Goal: Information Seeking & Learning: Learn about a topic

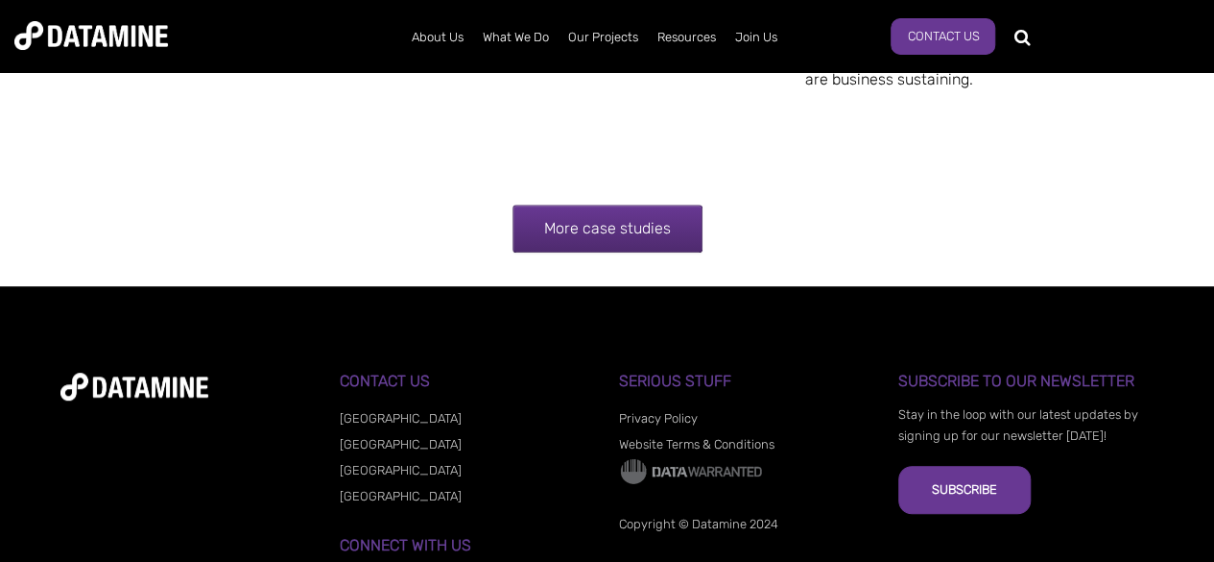
scroll to position [3813, 0]
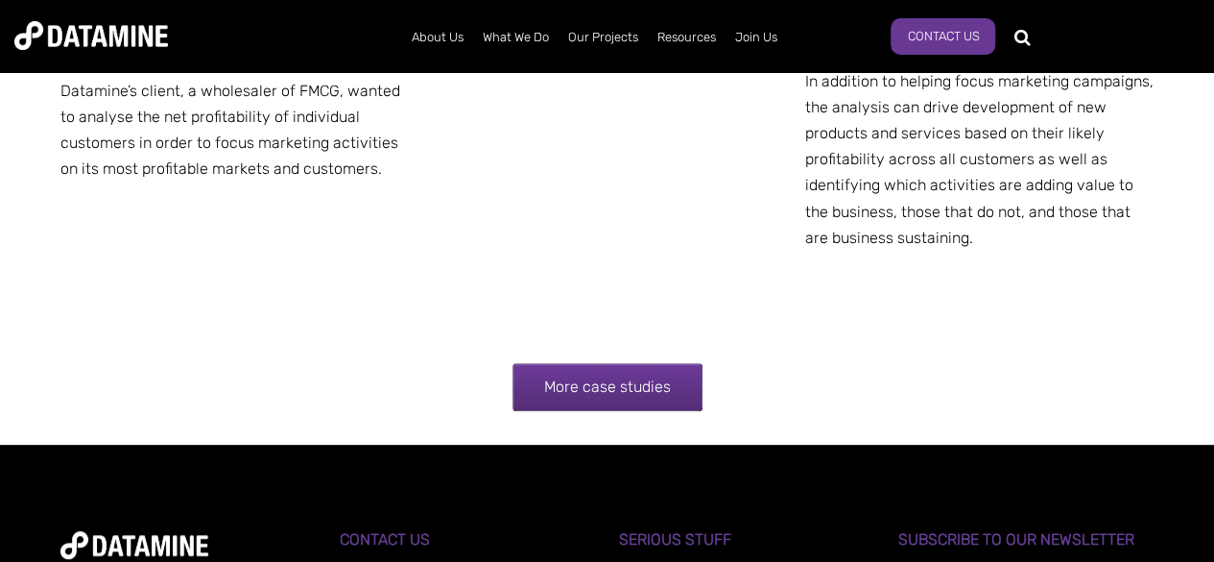
click at [576, 370] on link "More case studies" at bounding box center [608, 387] width 190 height 48
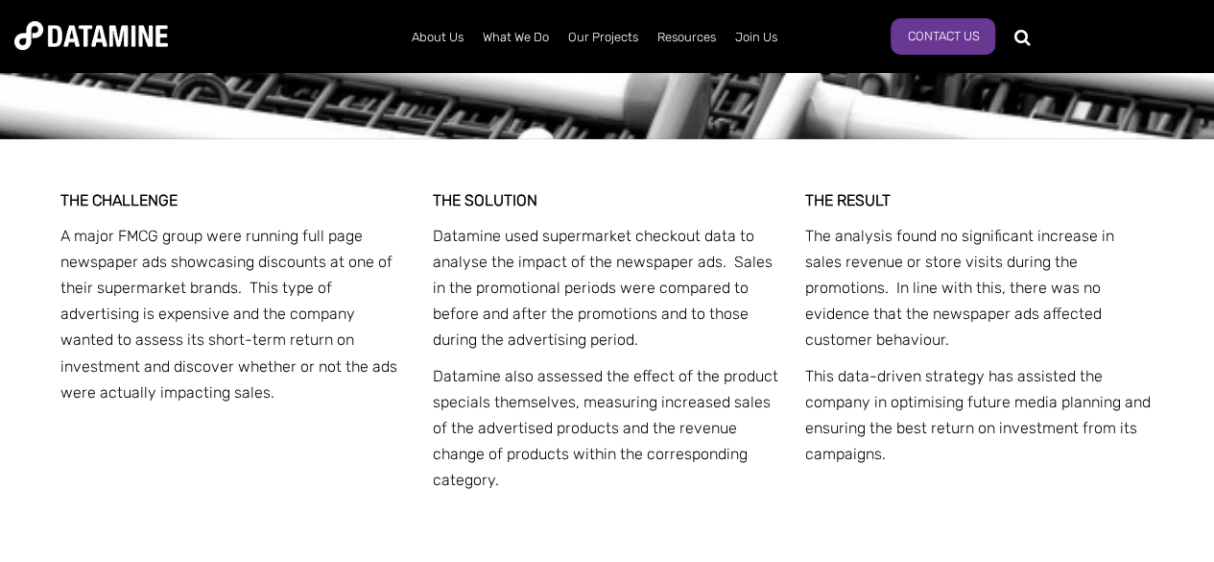
scroll to position [2565, 0]
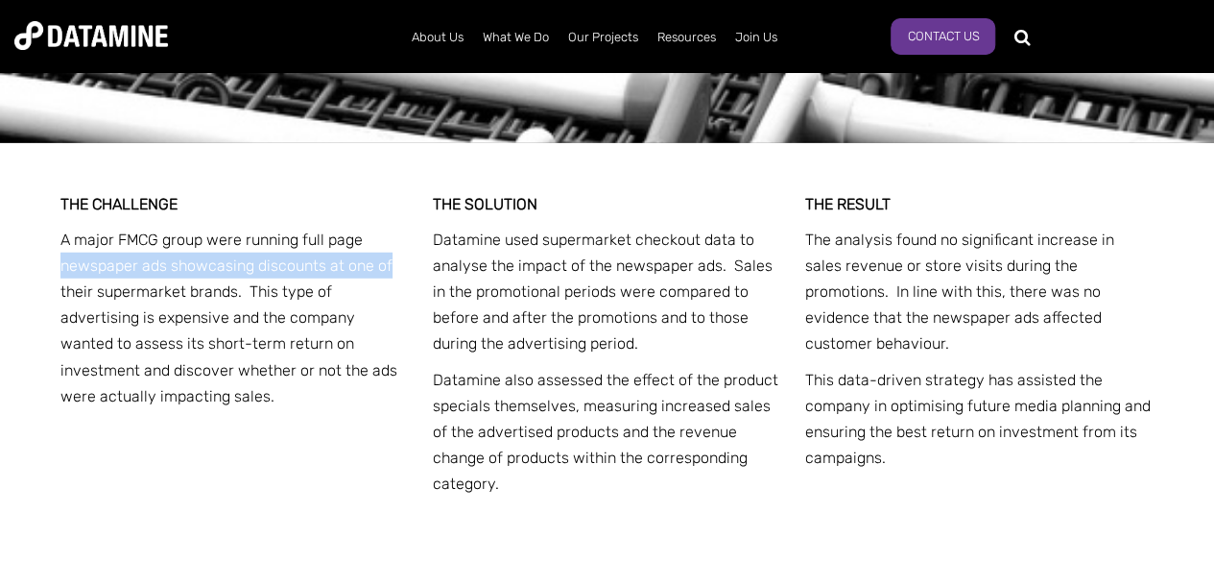
drag, startPoint x: 53, startPoint y: 262, endPoint x: 397, endPoint y: 270, distance: 344.7
click at [397, 270] on div "THE CHALLENGE A major FMCG group were running full page newspaper ads showcasin…" at bounding box center [607, 364] width 1123 height 443
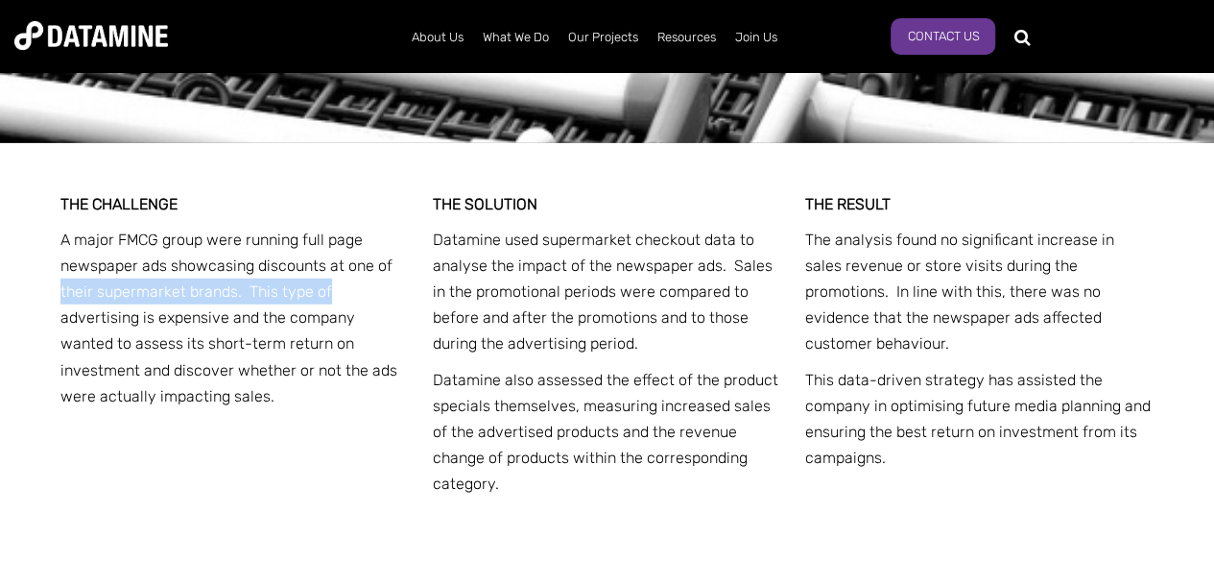
drag, startPoint x: 61, startPoint y: 289, endPoint x: 335, endPoint y: 287, distance: 273.6
click at [335, 287] on p "A major FMCG group were running full page newspaper ads showcasing discounts at…" at bounding box center [234, 318] width 349 height 182
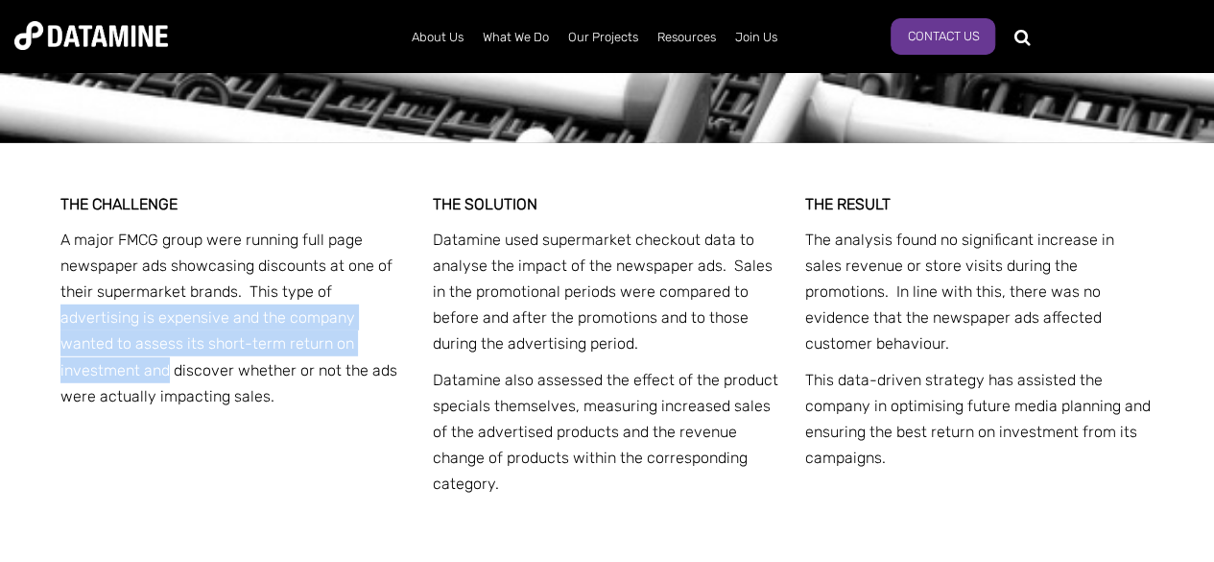
drag, startPoint x: 58, startPoint y: 320, endPoint x: 407, endPoint y: 339, distance: 349.9
click at [408, 339] on div "THE CHALLENGE A major FMCG group were running full page newspaper ads showcasin…" at bounding box center [607, 364] width 1123 height 443
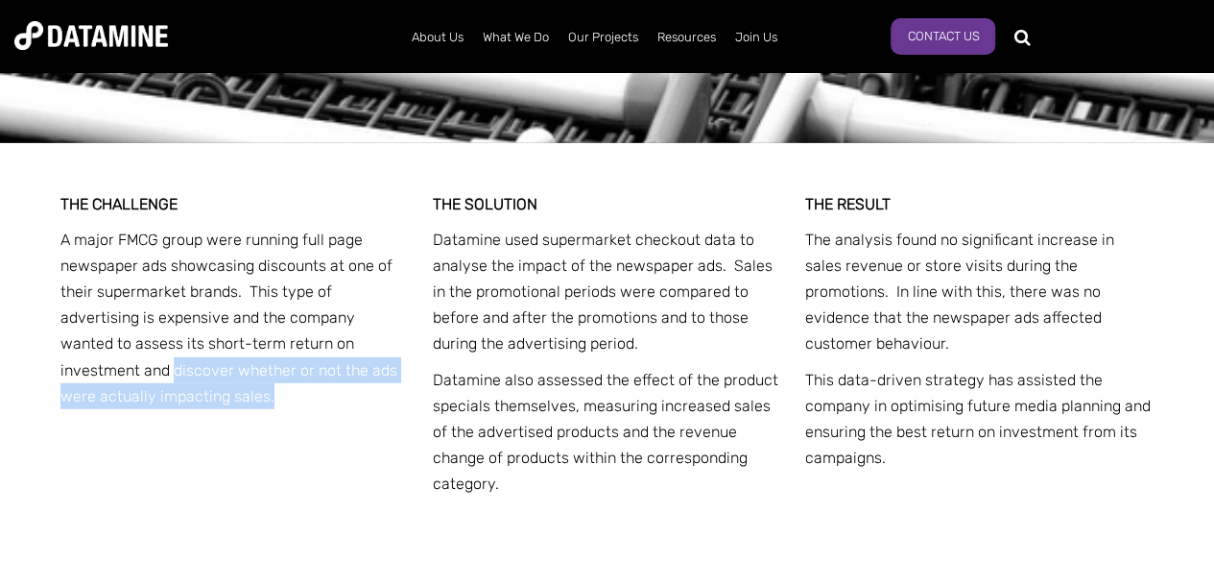
drag, startPoint x: 29, startPoint y: 368, endPoint x: 395, endPoint y: 391, distance: 367.4
click at [395, 391] on div "THE CHALLENGE A major FMCG group were running full page newspaper ads showcasin…" at bounding box center [607, 364] width 1214 height 443
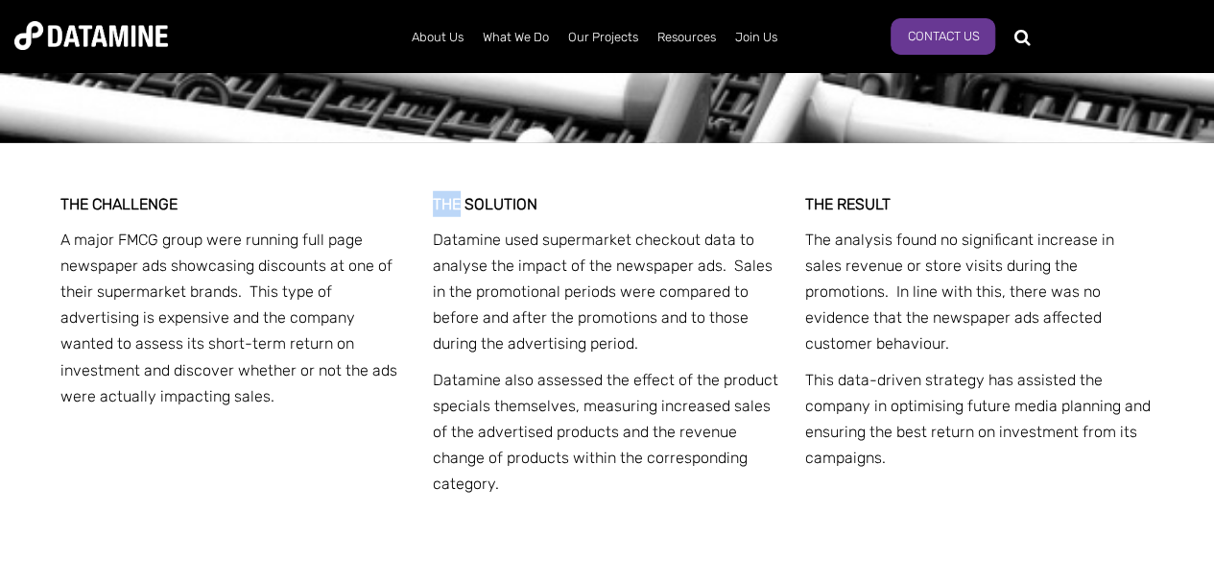
drag, startPoint x: 420, startPoint y: 202, endPoint x: 459, endPoint y: 202, distance: 38.4
click at [459, 202] on div "THE CHALLENGE A major FMCG group were running full page newspaper ads showcasin…" at bounding box center [607, 364] width 1094 height 443
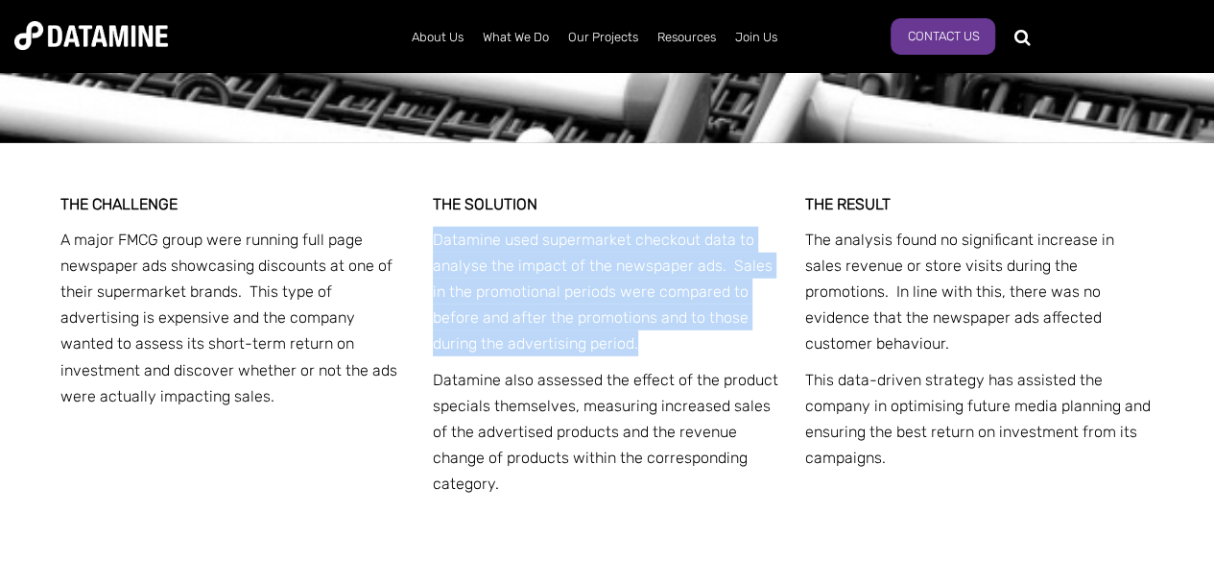
drag, startPoint x: 422, startPoint y: 235, endPoint x: 778, endPoint y: 343, distance: 371.1
click at [778, 343] on div "THE CHALLENGE A major FMCG group were running full page newspaper ads showcasin…" at bounding box center [607, 364] width 1094 height 443
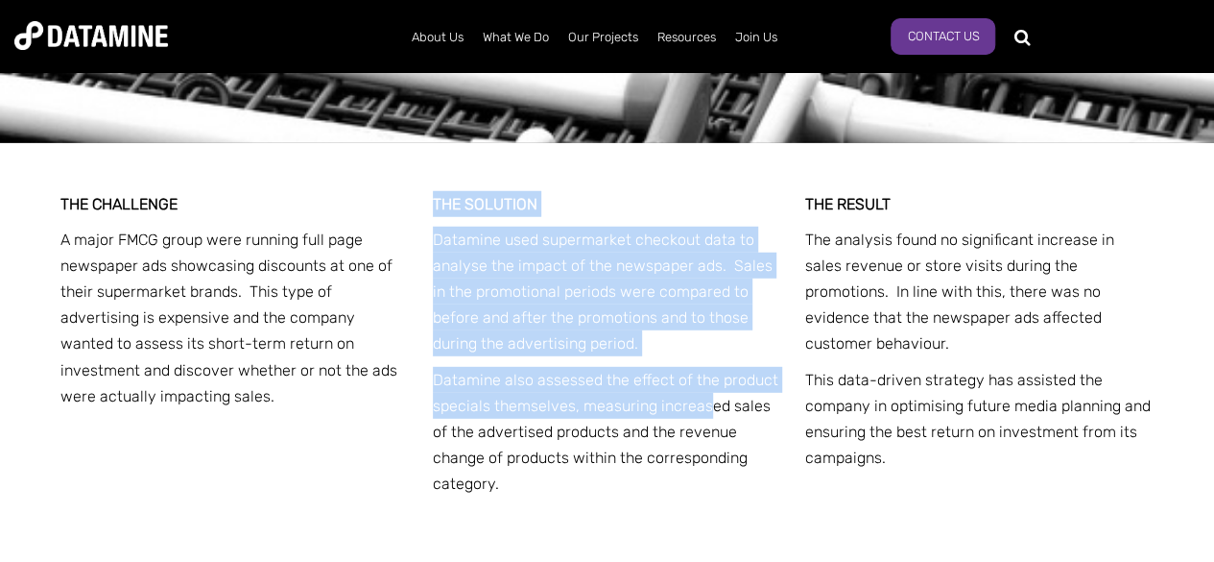
drag, startPoint x: 415, startPoint y: 391, endPoint x: 712, endPoint y: 412, distance: 298.3
click at [712, 412] on div "THE CHALLENGE A major FMCG group were running full page newspaper ads showcasin…" at bounding box center [607, 364] width 1094 height 443
click at [712, 412] on p "Datamine also assessed the effect of the product specials themselves, measuring…" at bounding box center [607, 432] width 349 height 131
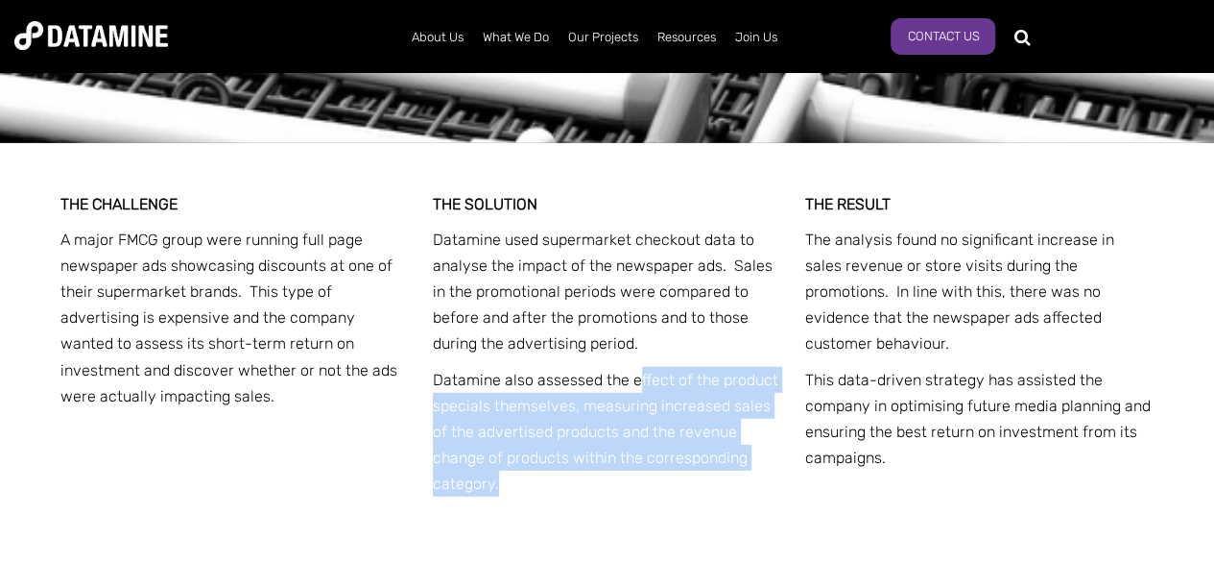
drag, startPoint x: 639, startPoint y: 388, endPoint x: 764, endPoint y: 475, distance: 152.3
click at [764, 475] on p "Datamine also assessed the effect of the product specials themselves, measuring…" at bounding box center [607, 432] width 349 height 131
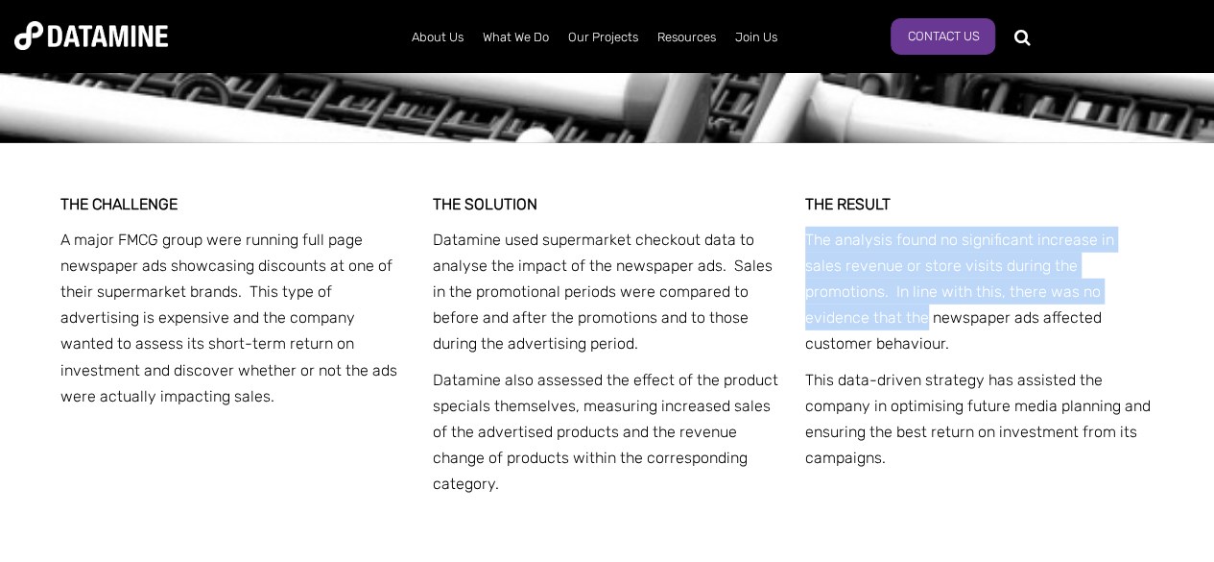
drag, startPoint x: 806, startPoint y: 237, endPoint x: 1140, endPoint y: 278, distance: 336.6
click at [1140, 278] on div "THE CHALLENGE A major FMCG group were running full page newspaper ads showcasin…" at bounding box center [607, 364] width 1094 height 443
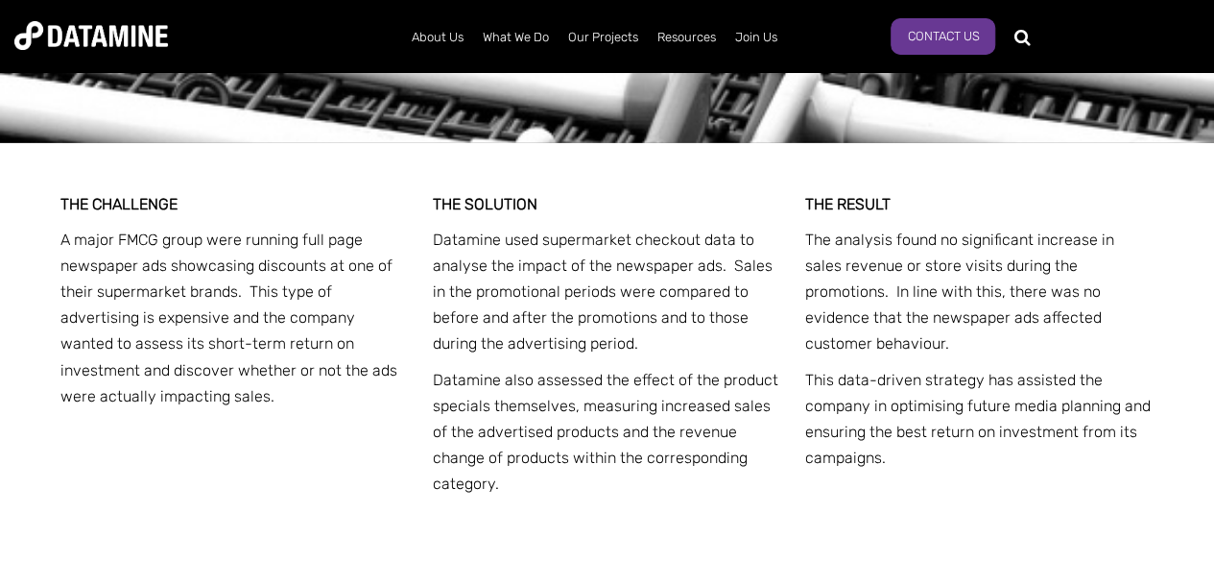
click at [841, 318] on p "The analysis found no significant increase in sales revenue or store visits dur…" at bounding box center [979, 292] width 349 height 131
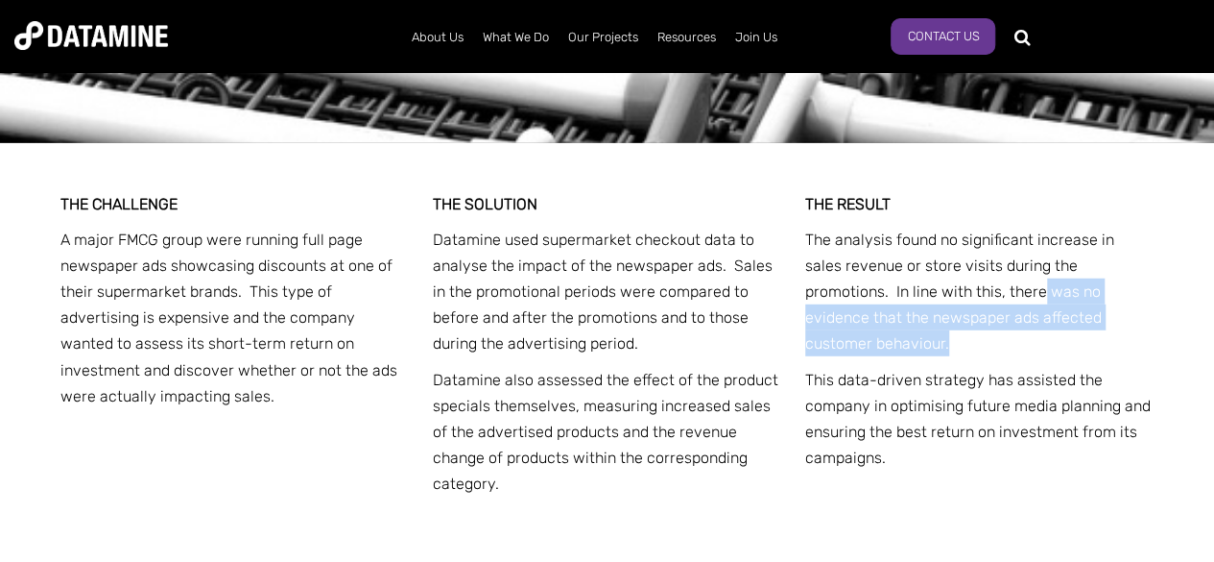
drag, startPoint x: 937, startPoint y: 294, endPoint x: 1173, endPoint y: 320, distance: 237.6
click at [1173, 320] on div "THE CHALLENGE A major FMCG group were running full page newspaper ads showcasin…" at bounding box center [607, 364] width 1214 height 443
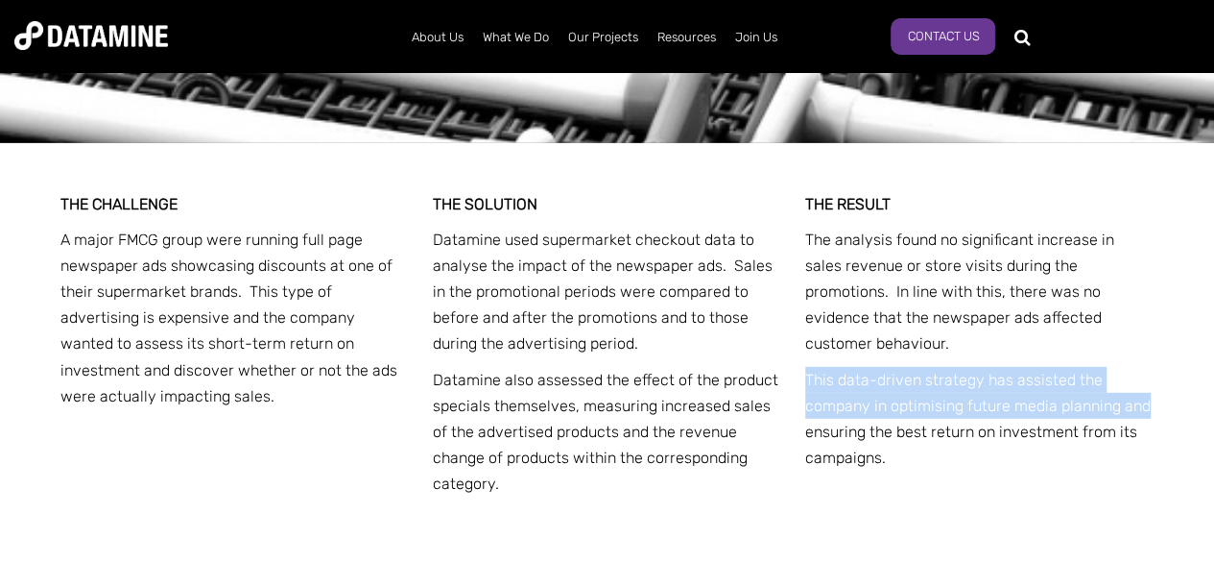
drag, startPoint x: 801, startPoint y: 363, endPoint x: 1215, endPoint y: 371, distance: 414.8
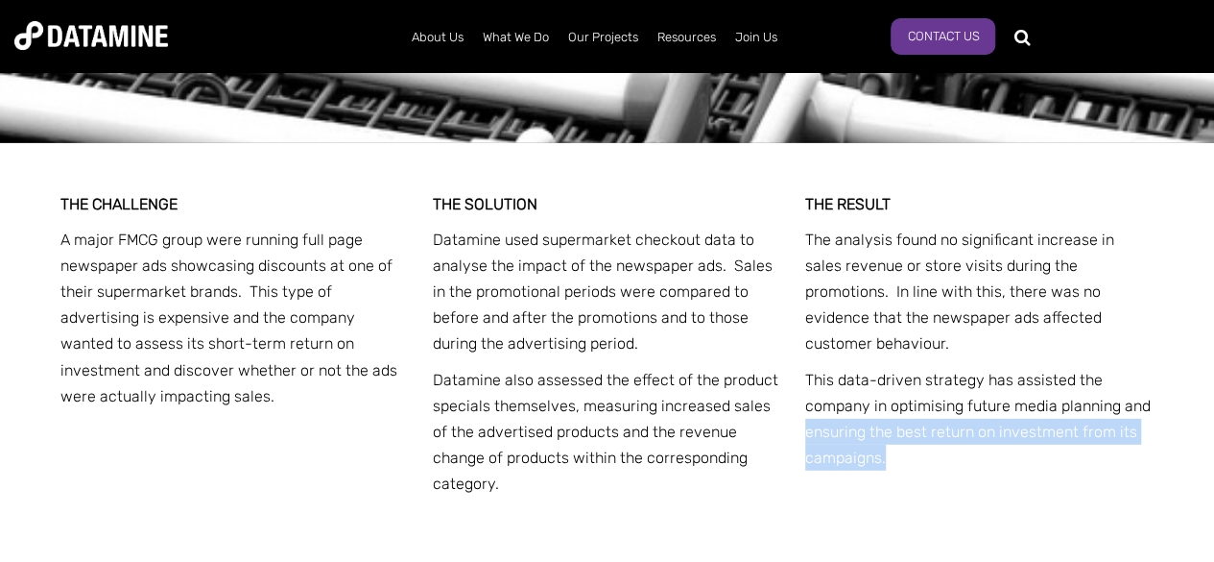
drag, startPoint x: 807, startPoint y: 411, endPoint x: 1200, endPoint y: 450, distance: 394.6
click at [1200, 450] on div "THE CHALLENGE A major FMCG group were running full page newspaper ads showcasin…" at bounding box center [607, 364] width 1214 height 443
